Goal: Share content

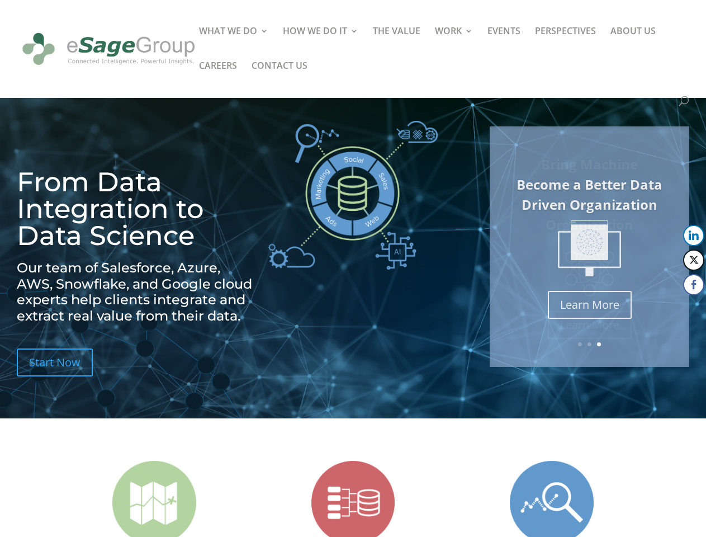
click at [353, 268] on img at bounding box center [352, 195] width 169 height 149
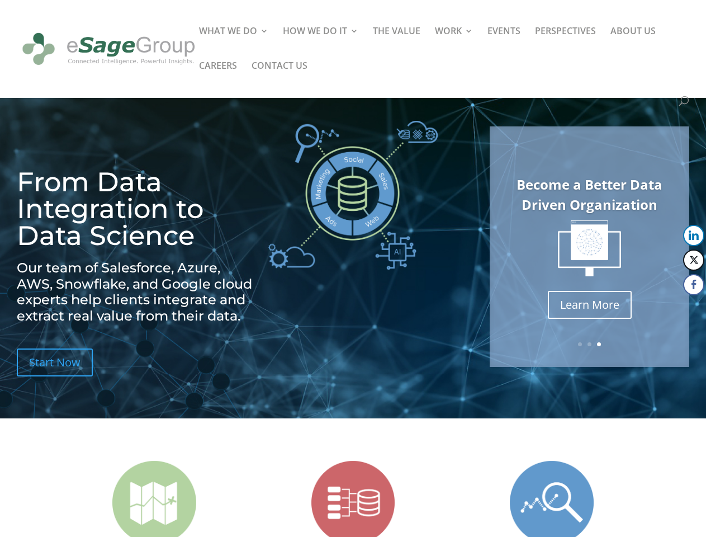
click at [589, 247] on img at bounding box center [589, 248] width 63 height 56
click at [491, 247] on link "Previous" at bounding box center [490, 246] width 27 height 27
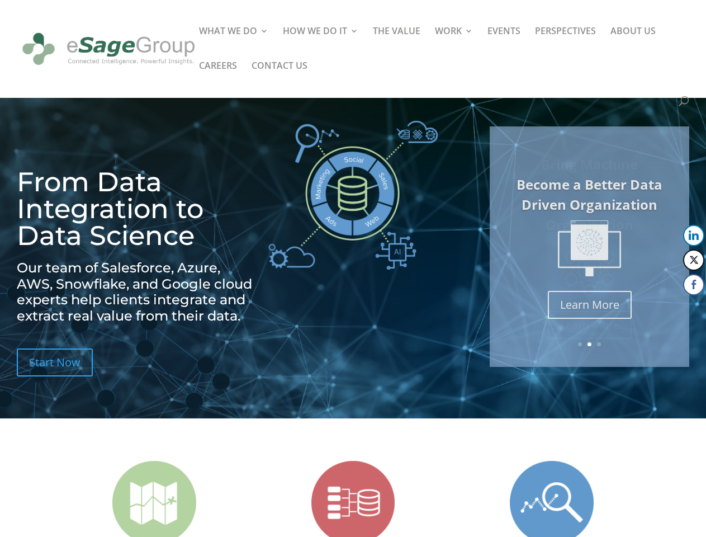
click at [694, 235] on button "LinkedIn" at bounding box center [693, 235] width 21 height 21
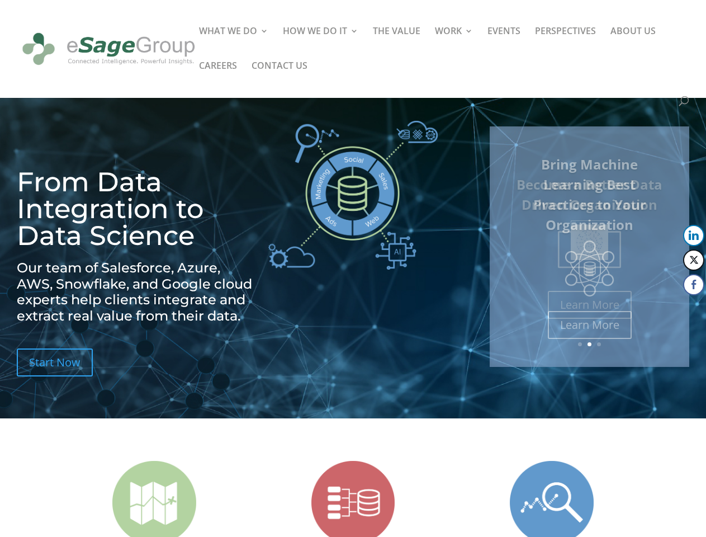
click at [694, 260] on button "Twitter" at bounding box center [693, 259] width 21 height 21
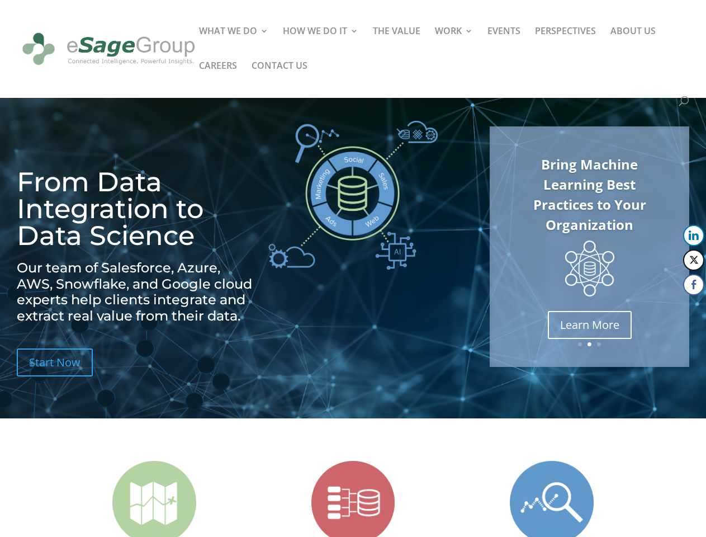
click at [694, 285] on button "Facebook" at bounding box center [693, 284] width 21 height 21
click at [673, 307] on span at bounding box center [672, 306] width 13 height 13
